Goal: Information Seeking & Learning: Learn about a topic

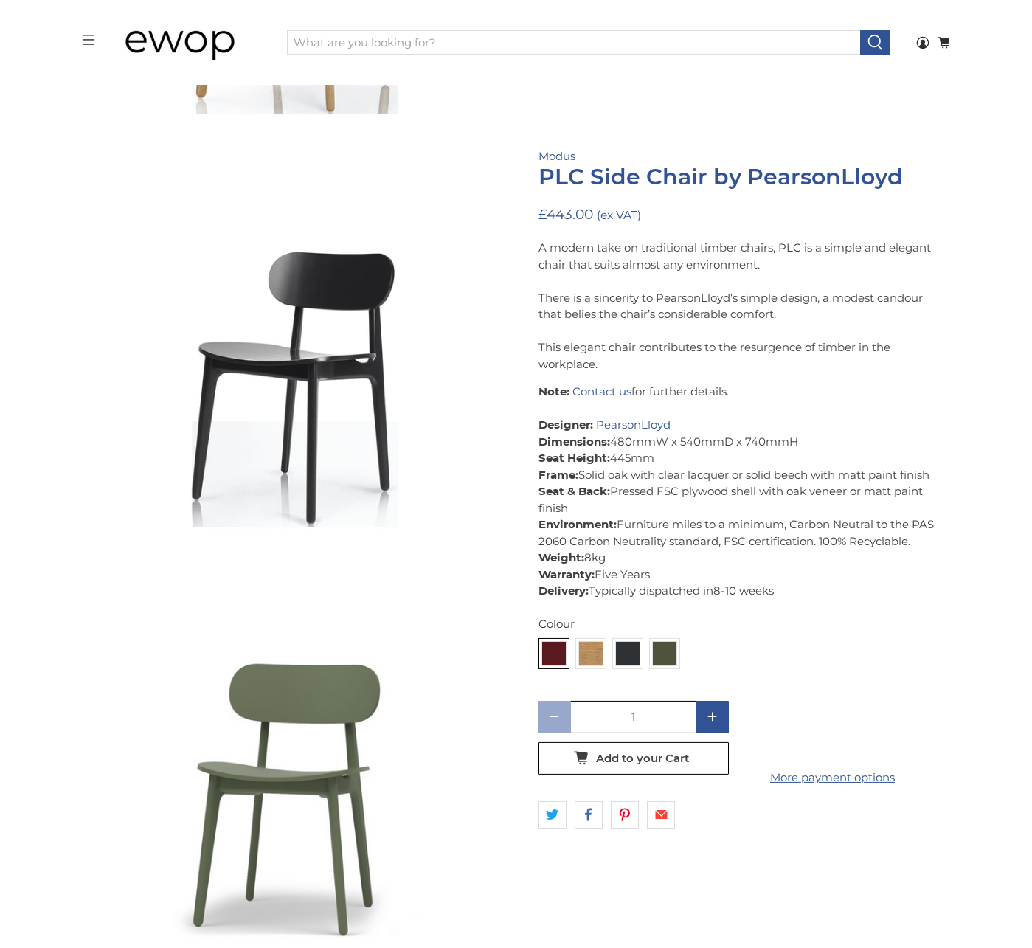
scroll to position [921, 0]
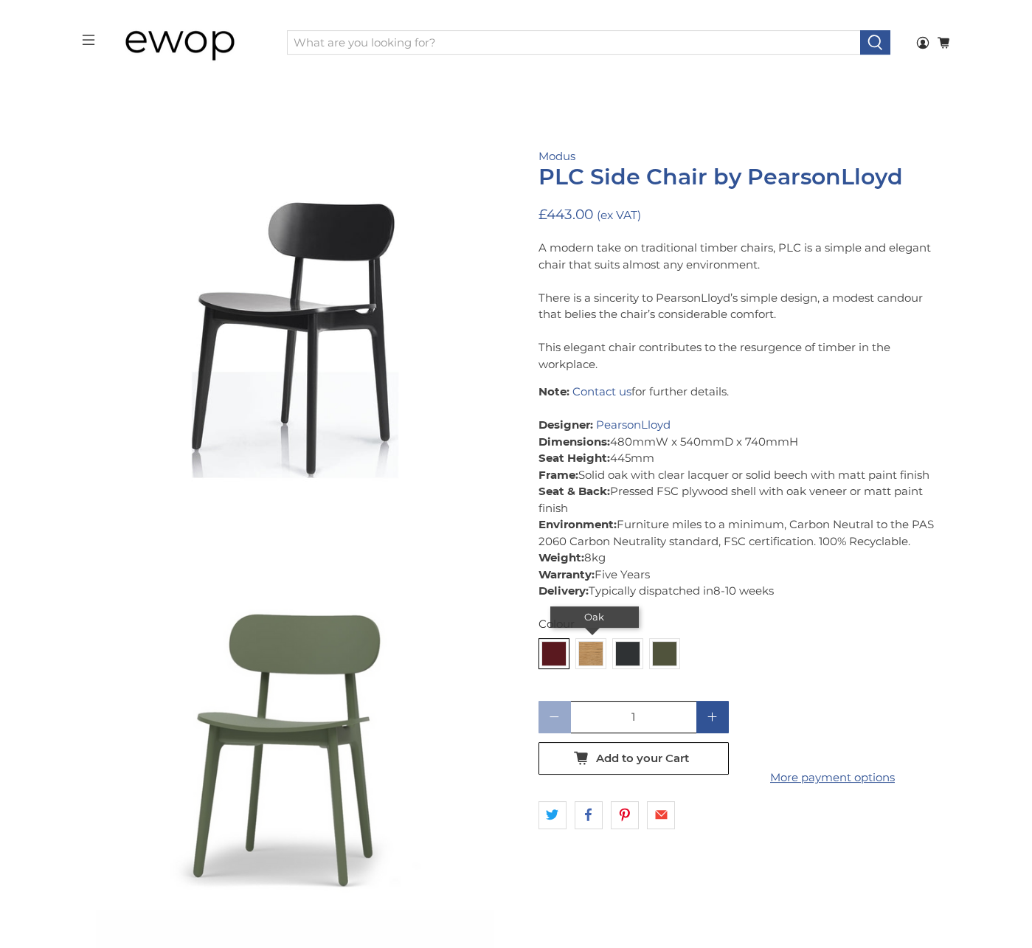
click at [587, 654] on img at bounding box center [591, 654] width 24 height 24
click at [0, 0] on input "radio" at bounding box center [0, 0] width 0 height 0
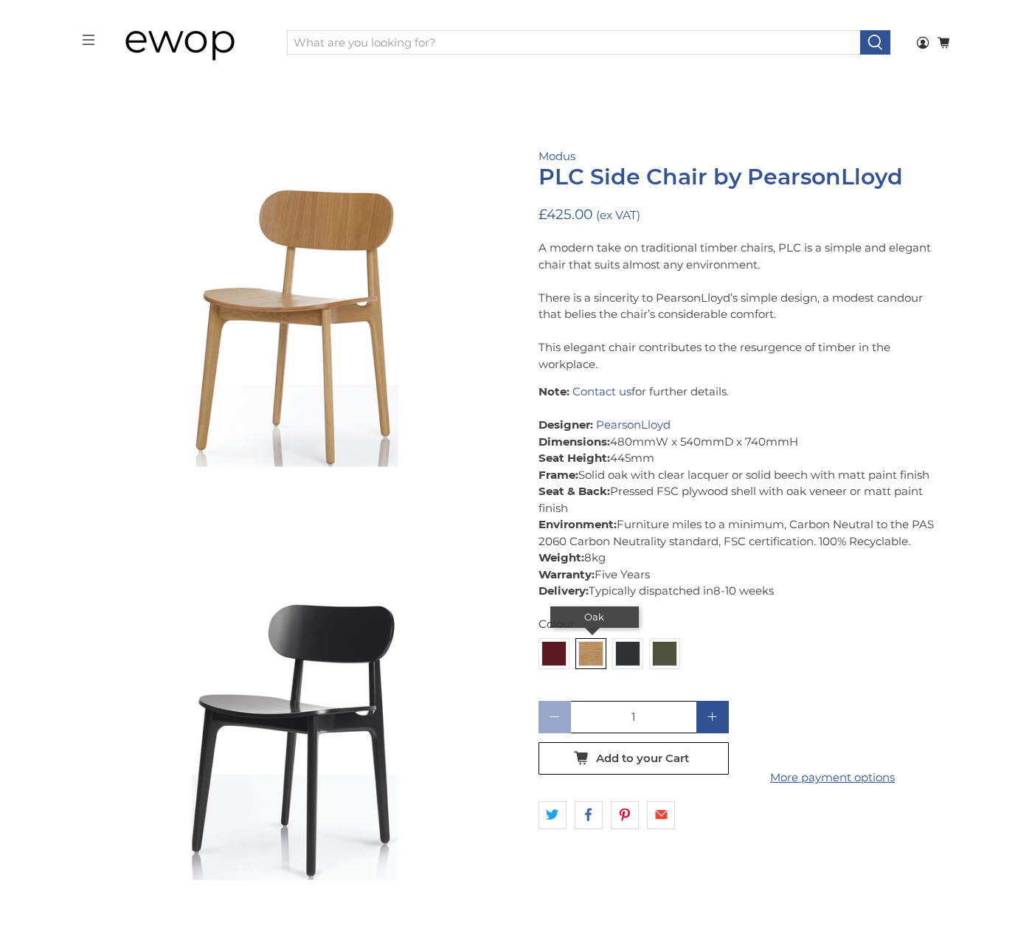
scroll to position [506, 0]
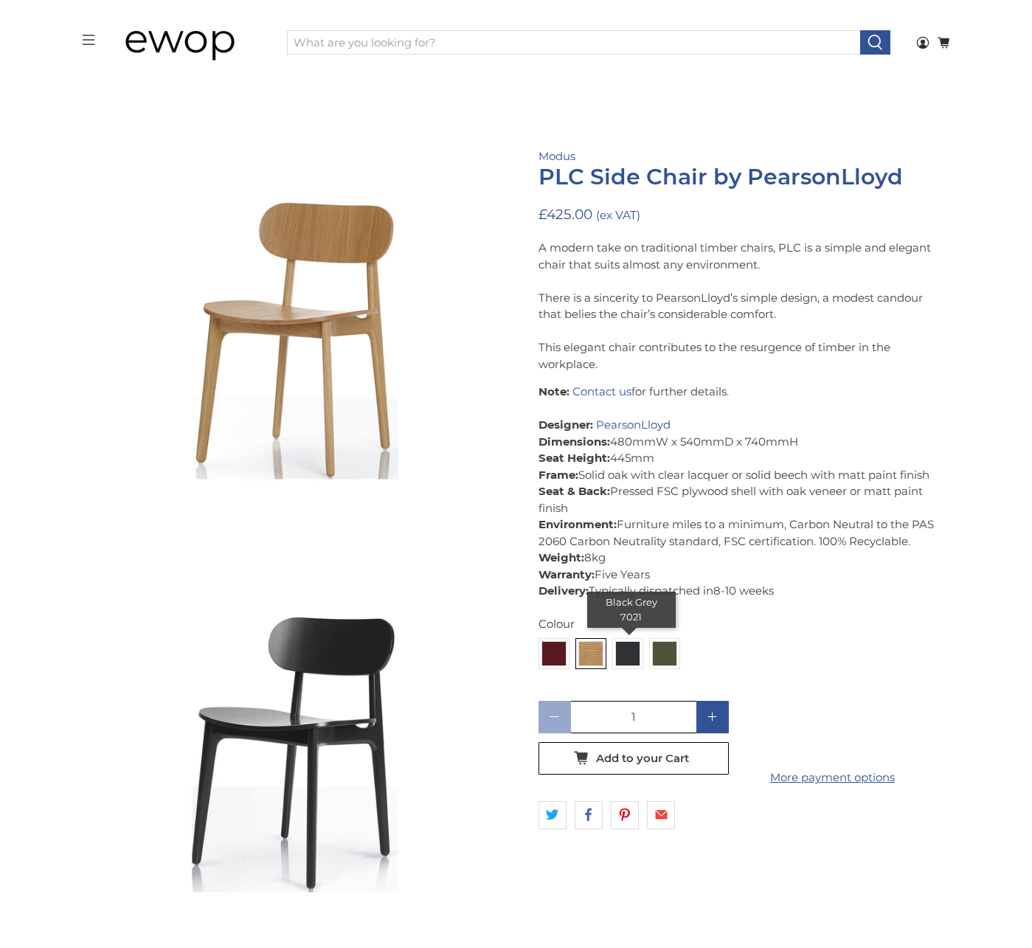
click at [635, 652] on img at bounding box center [628, 654] width 24 height 24
click at [0, 0] on input "radio" at bounding box center [0, 0] width 0 height 0
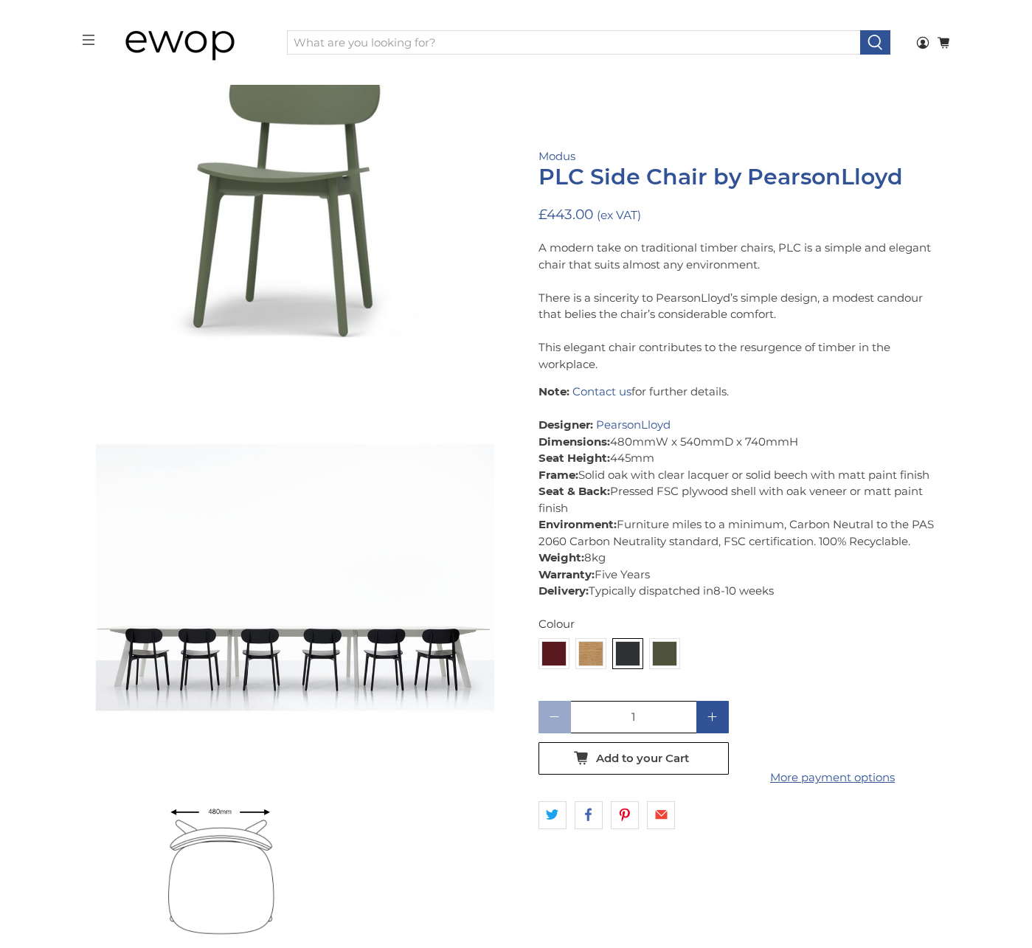
scroll to position [1341, 0]
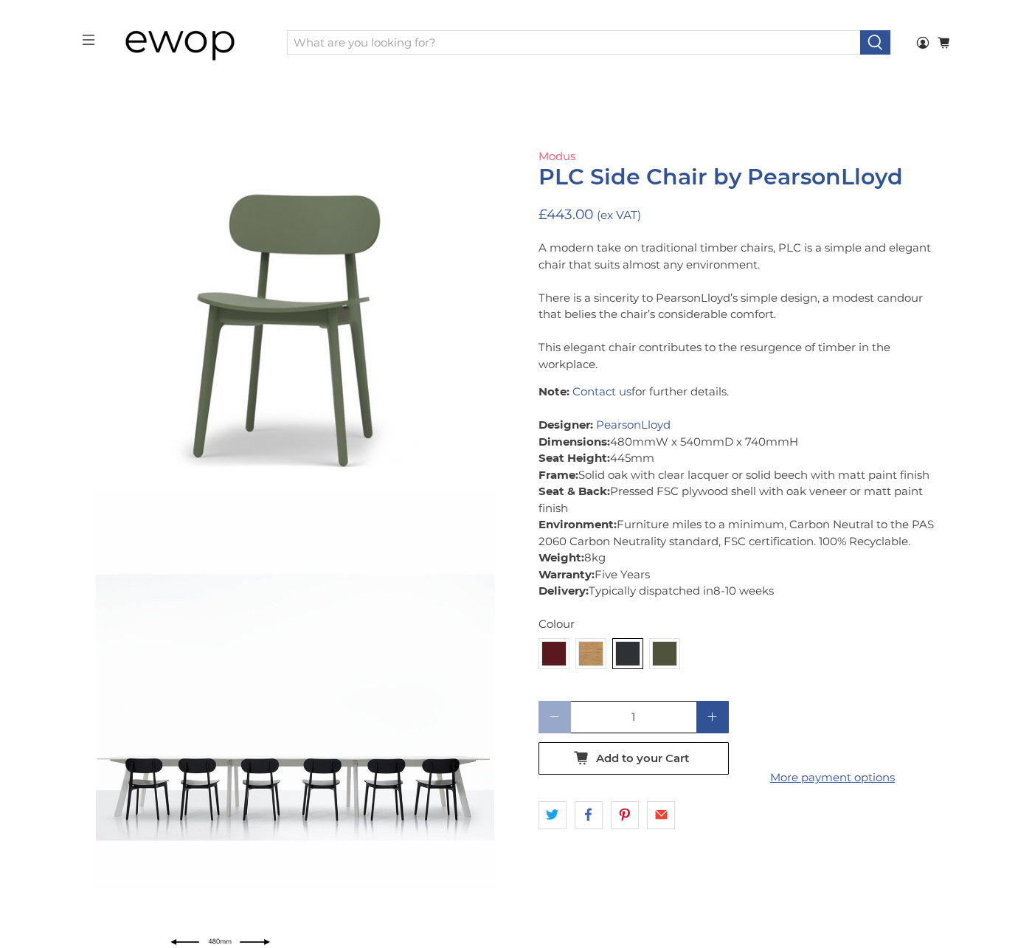
click at [553, 154] on link "Modus" at bounding box center [557, 156] width 37 height 14
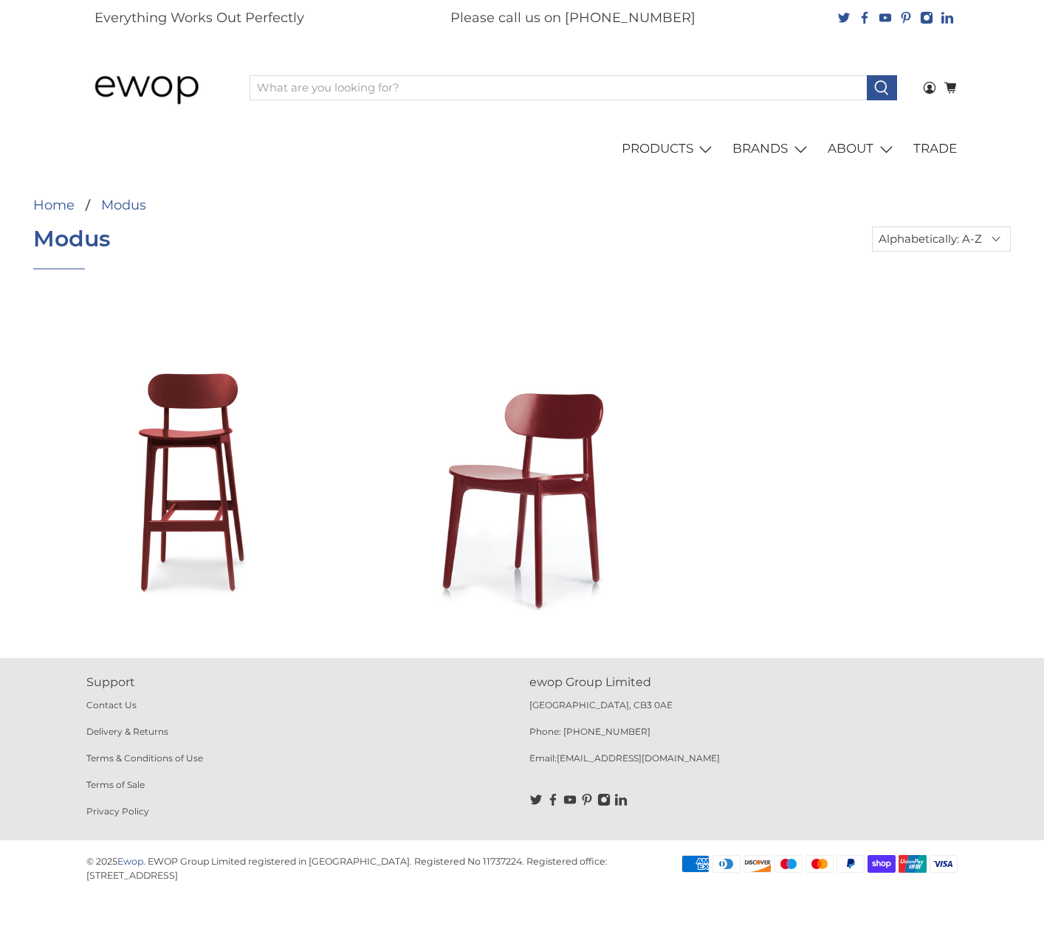
select select "title-ascending"
click at [316, 86] on input "What are you looking for?" at bounding box center [557, 87] width 617 height 25
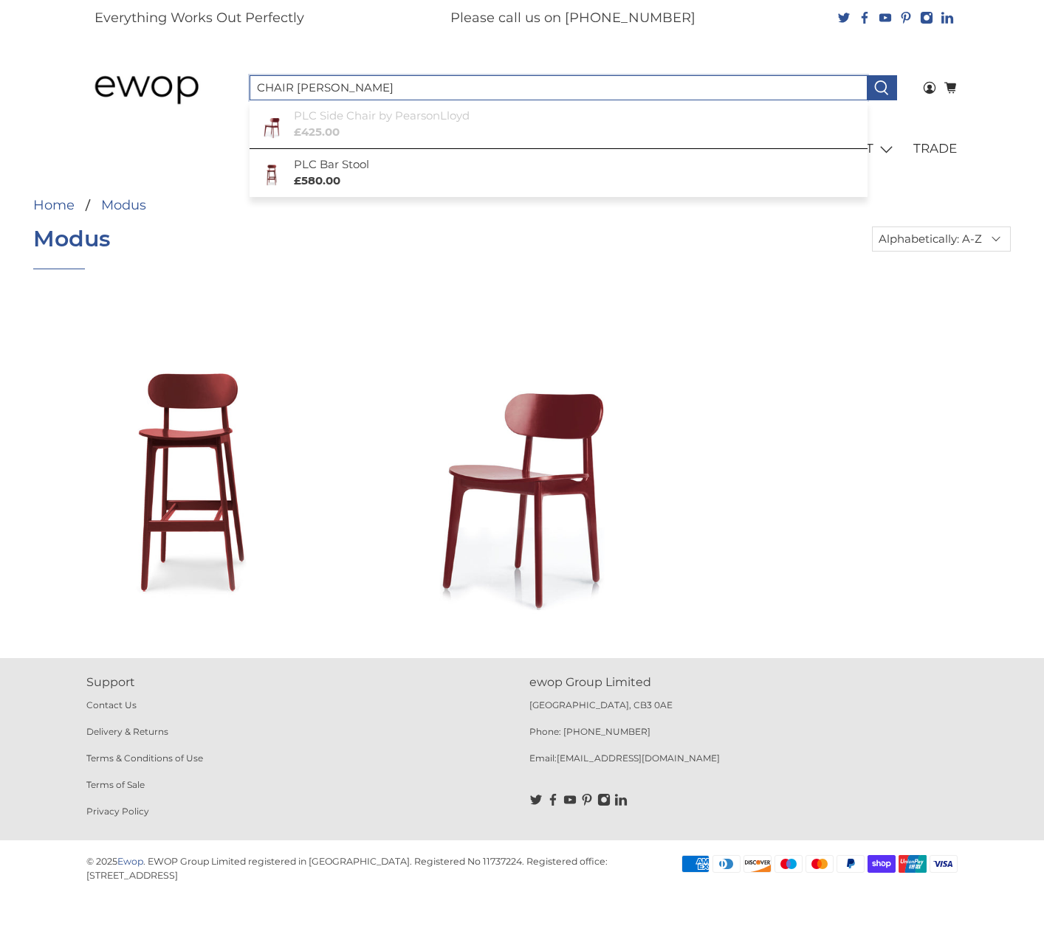
type input "CHAIR [PERSON_NAME]"
click at [327, 127] on span "£425.00" at bounding box center [382, 132] width 176 height 17
